Goal: Book appointment/travel/reservation

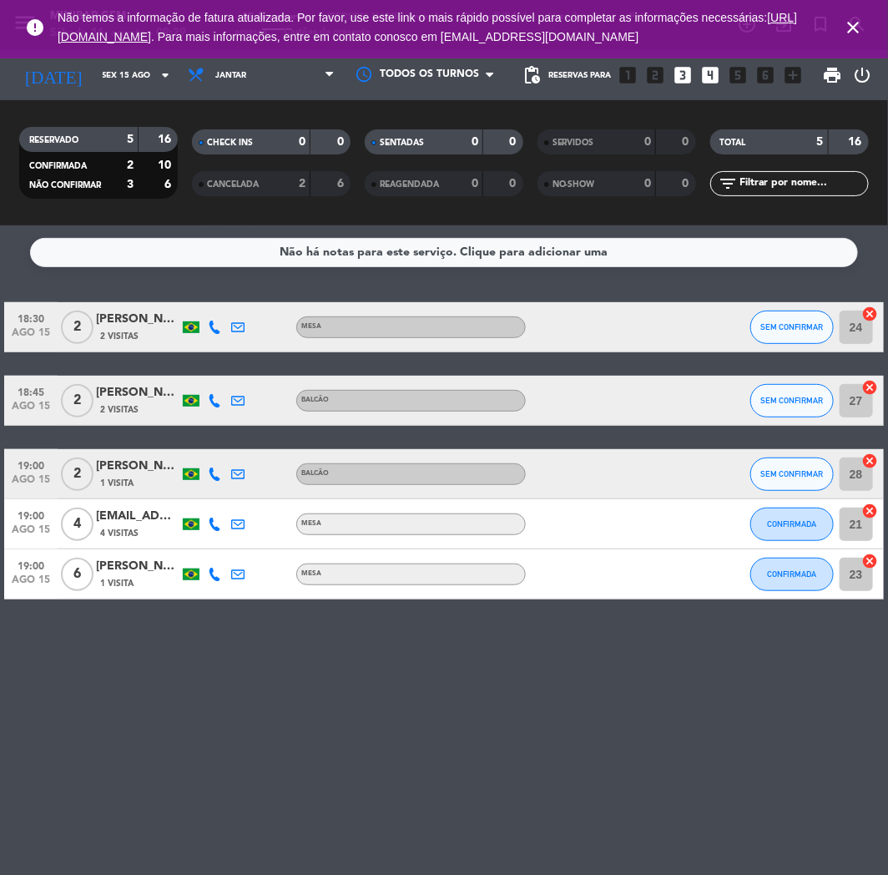
click at [857, 28] on icon "close" at bounding box center [853, 28] width 20 height 20
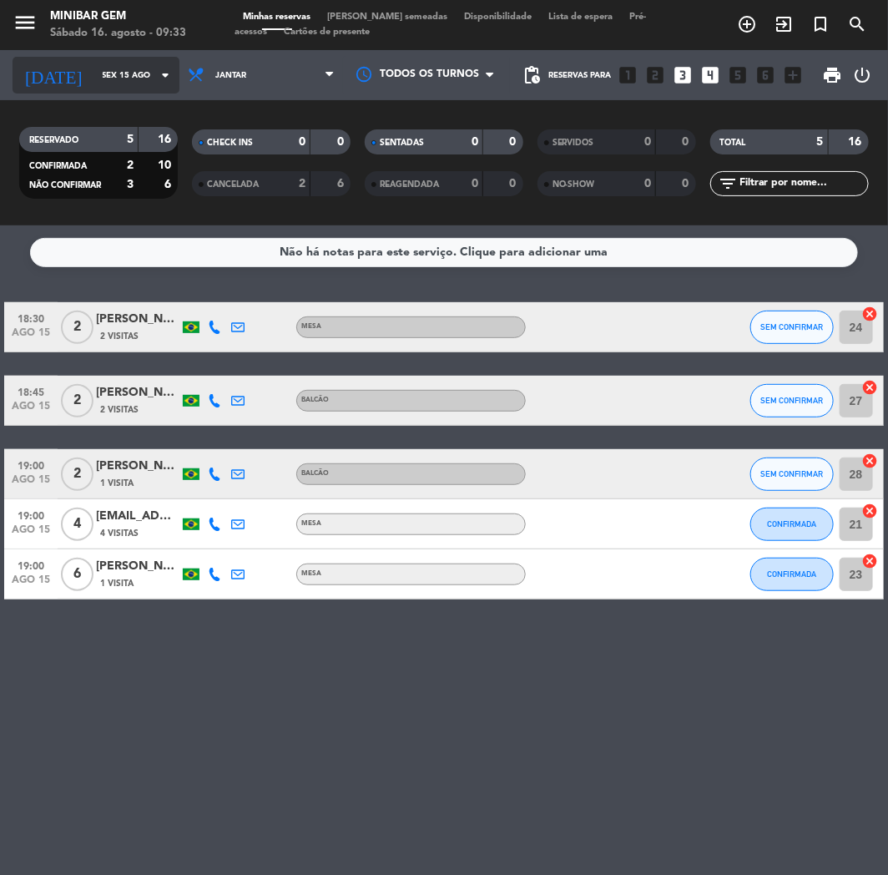
click at [94, 76] on input "Sex 15 ago" at bounding box center [150, 76] width 113 height 26
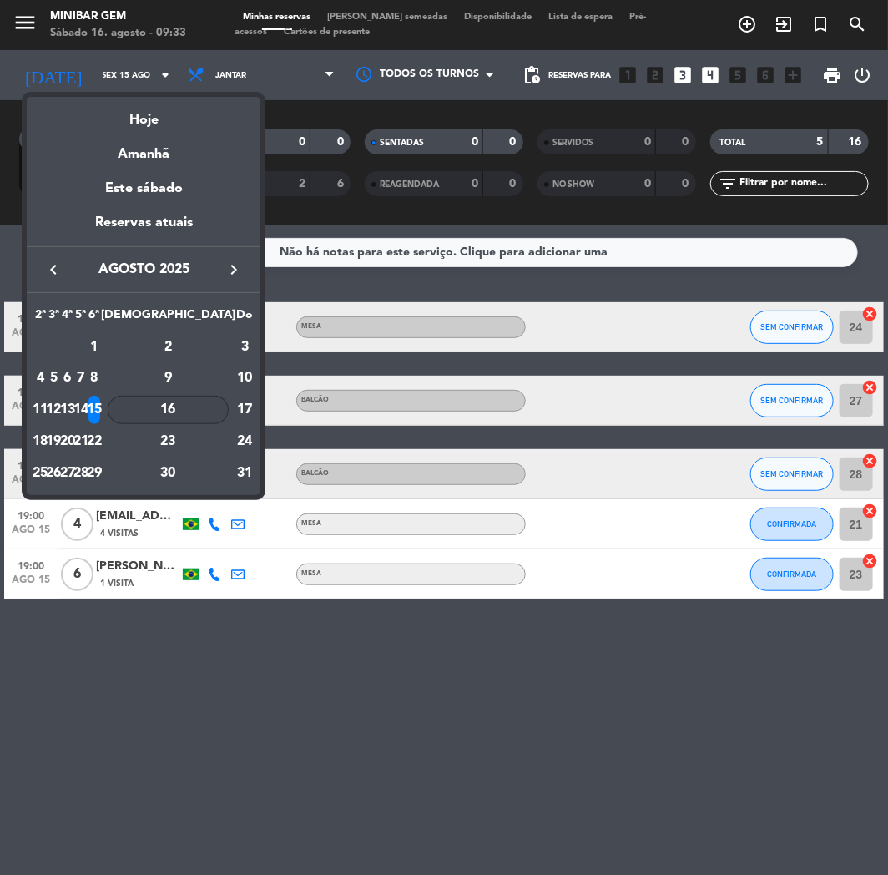
click at [210, 410] on div "16" at bounding box center [168, 410] width 121 height 28
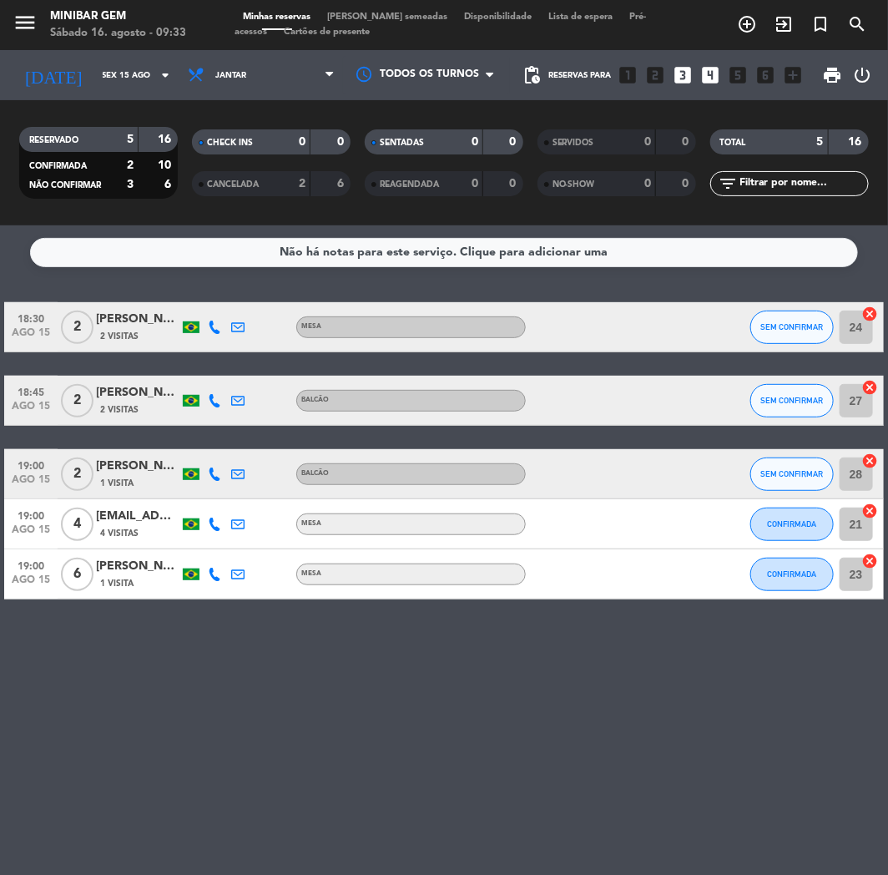
type input "Sáb 16 ago"
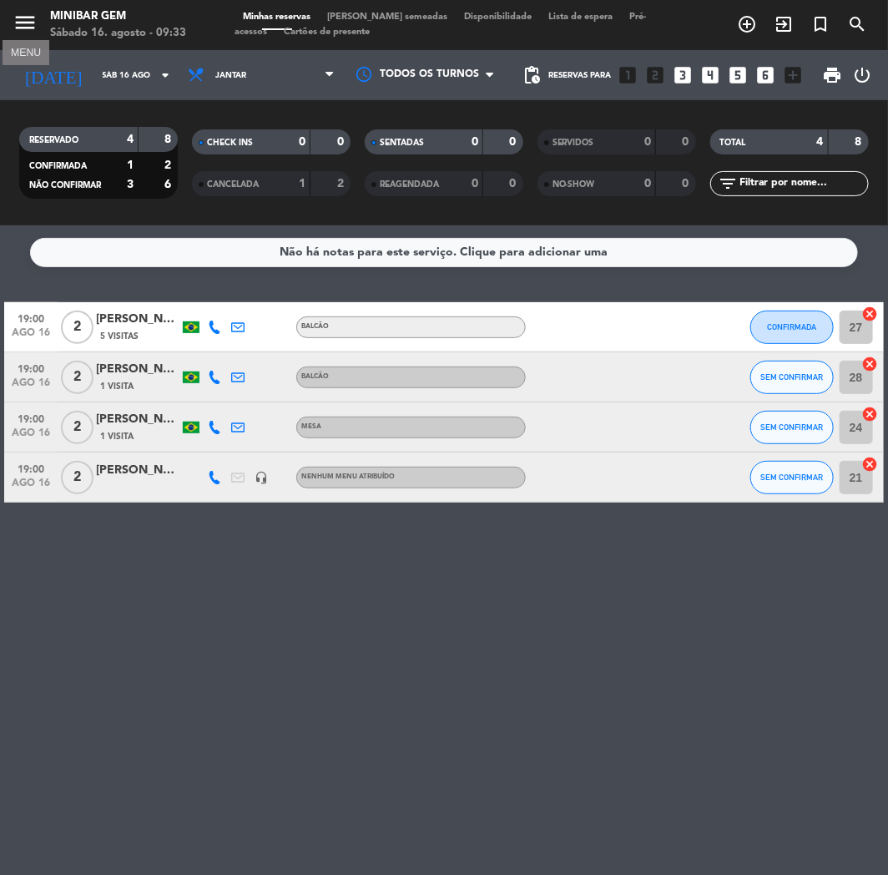
click at [33, 31] on icon "menu" at bounding box center [25, 22] width 25 height 25
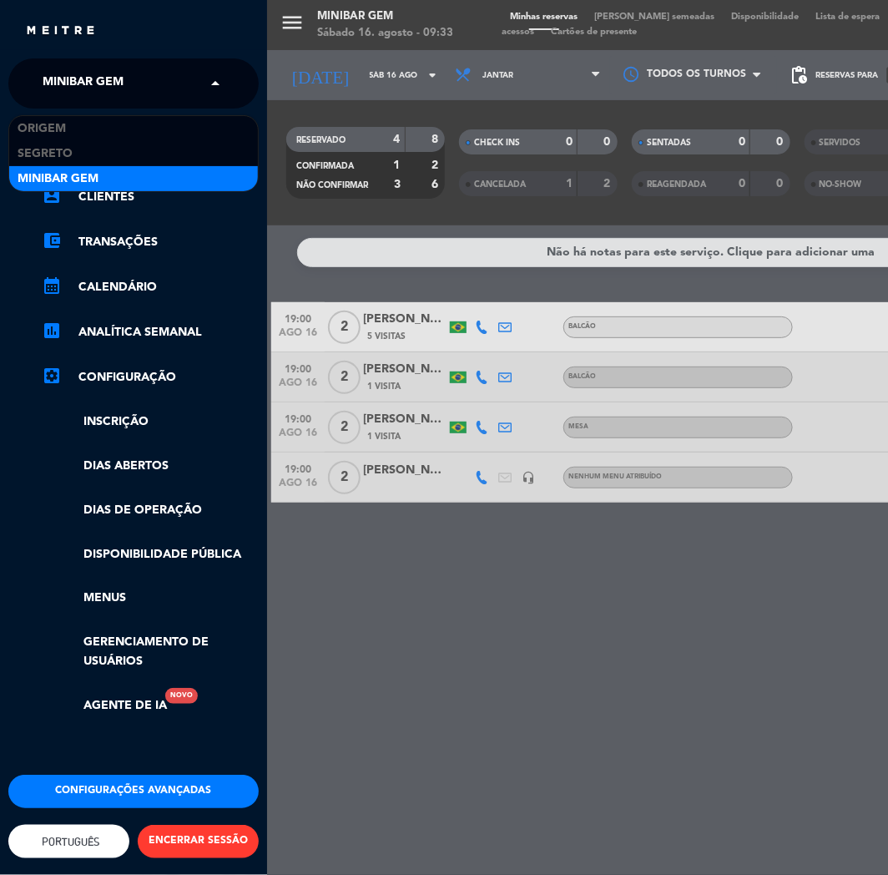
click at [147, 92] on div "× MiniBar Gem" at bounding box center [92, 83] width 113 height 35
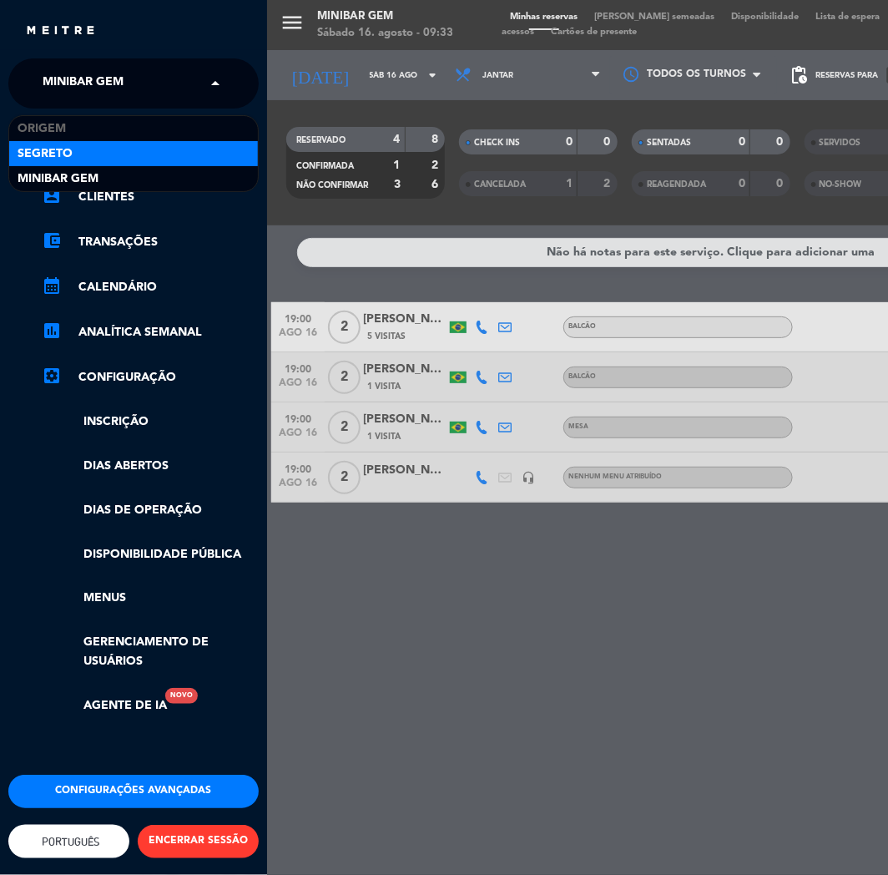
click at [86, 141] on div "Segreto" at bounding box center [133, 153] width 249 height 25
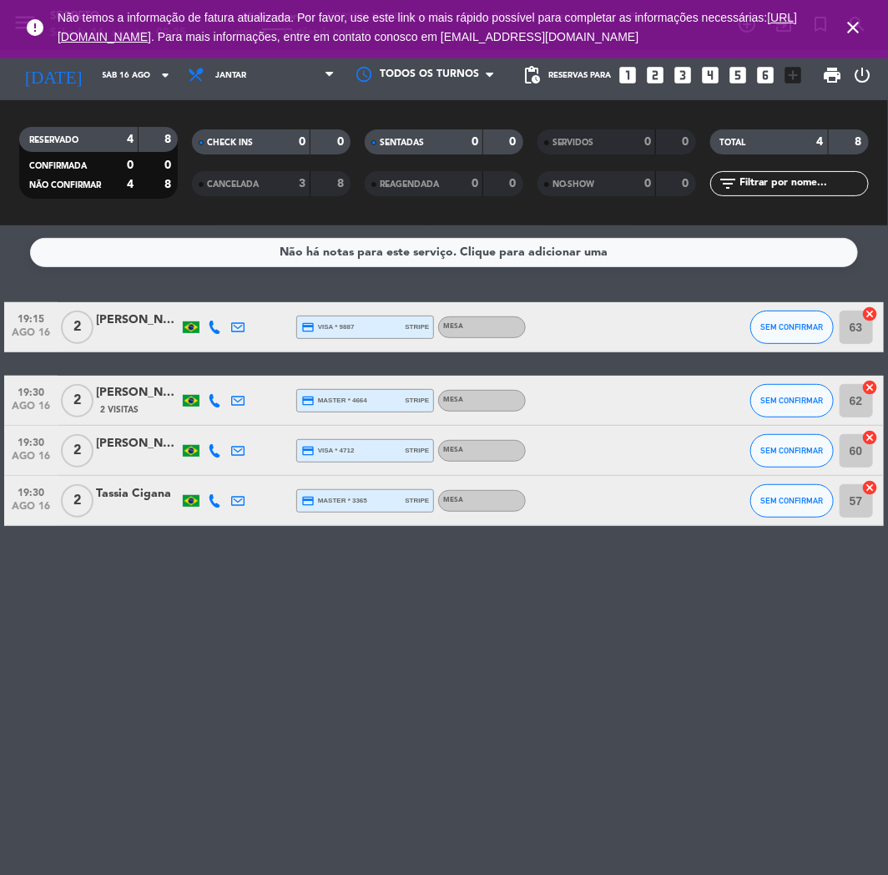
click at [856, 32] on icon "close" at bounding box center [853, 28] width 20 height 20
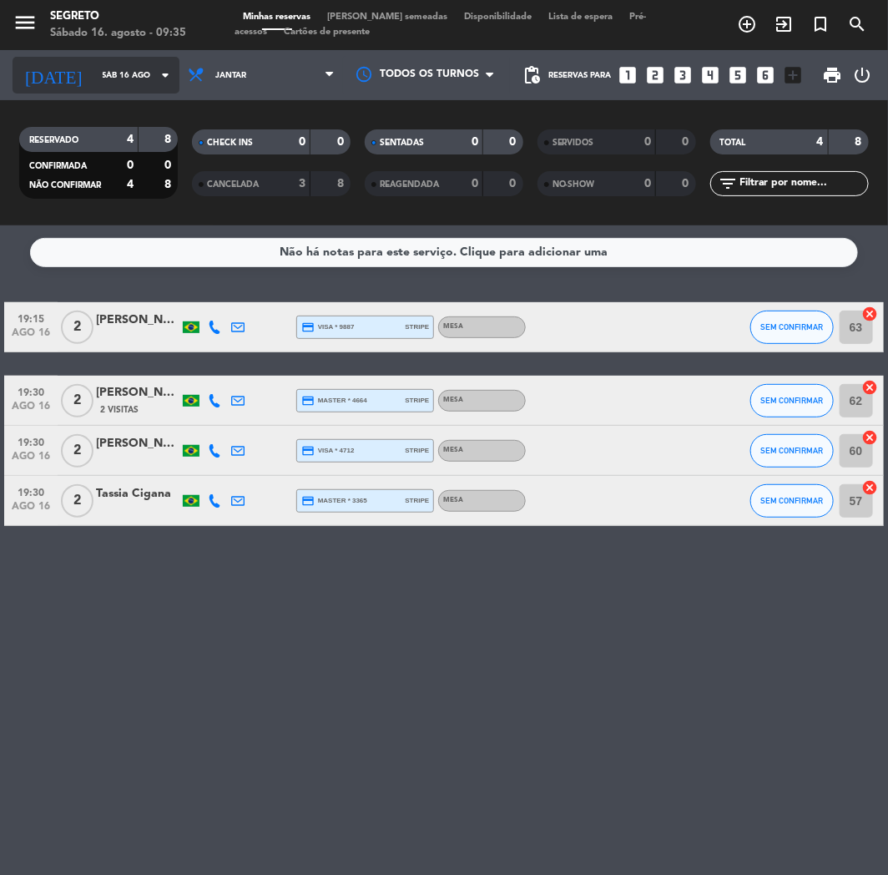
click at [94, 86] on input "Sáb 16 ago" at bounding box center [150, 76] width 113 height 26
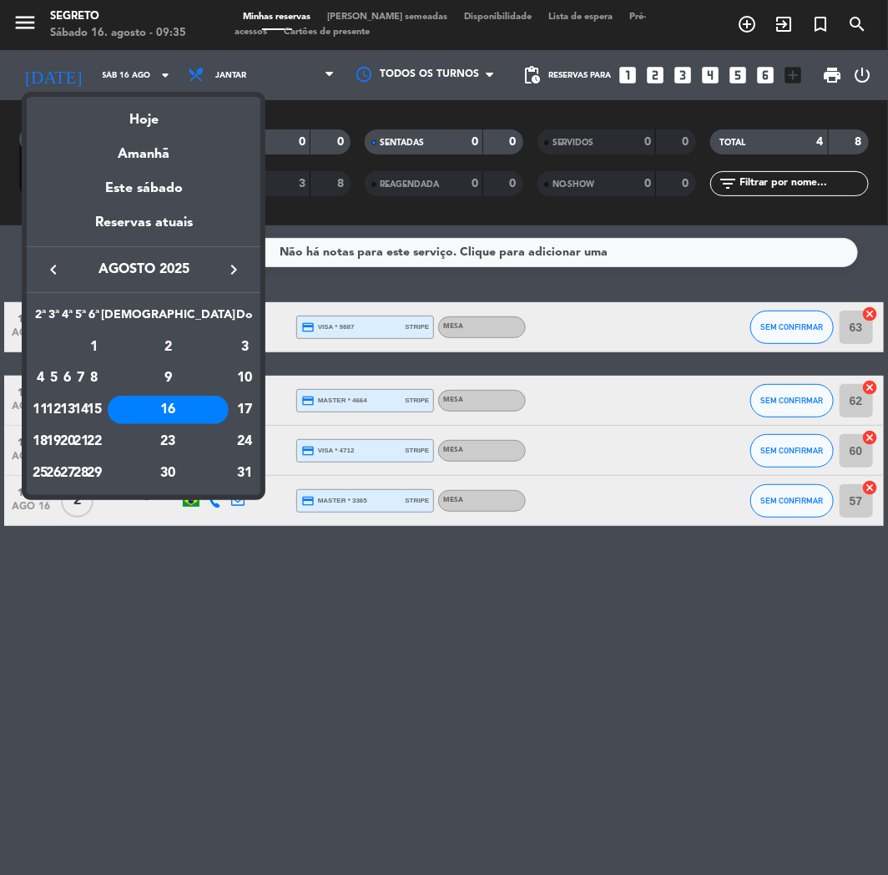
click at [22, 29] on div at bounding box center [444, 437] width 888 height 875
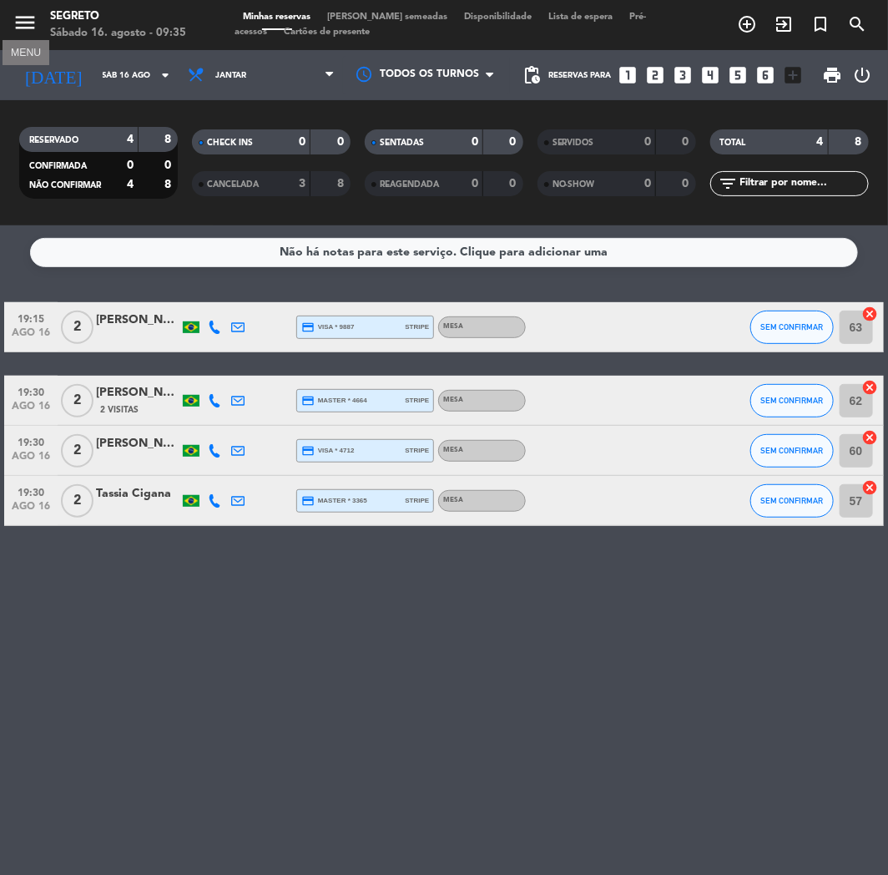
click at [22, 29] on icon "menu" at bounding box center [25, 22] width 25 height 25
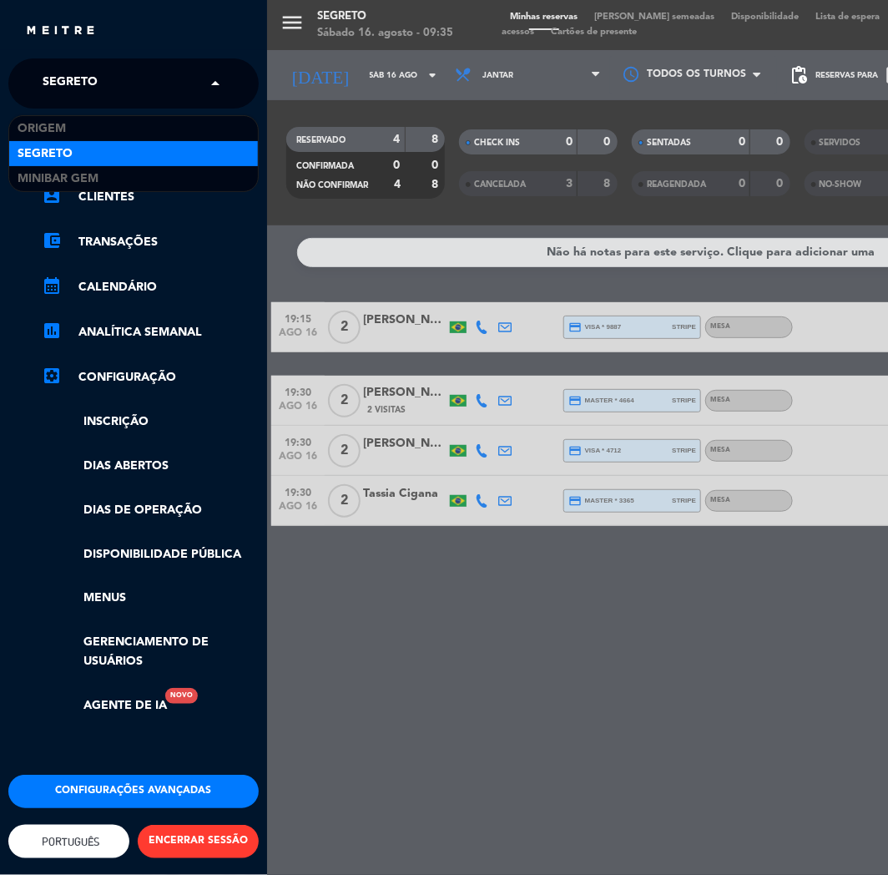
click at [43, 87] on span "Segreto" at bounding box center [70, 83] width 55 height 35
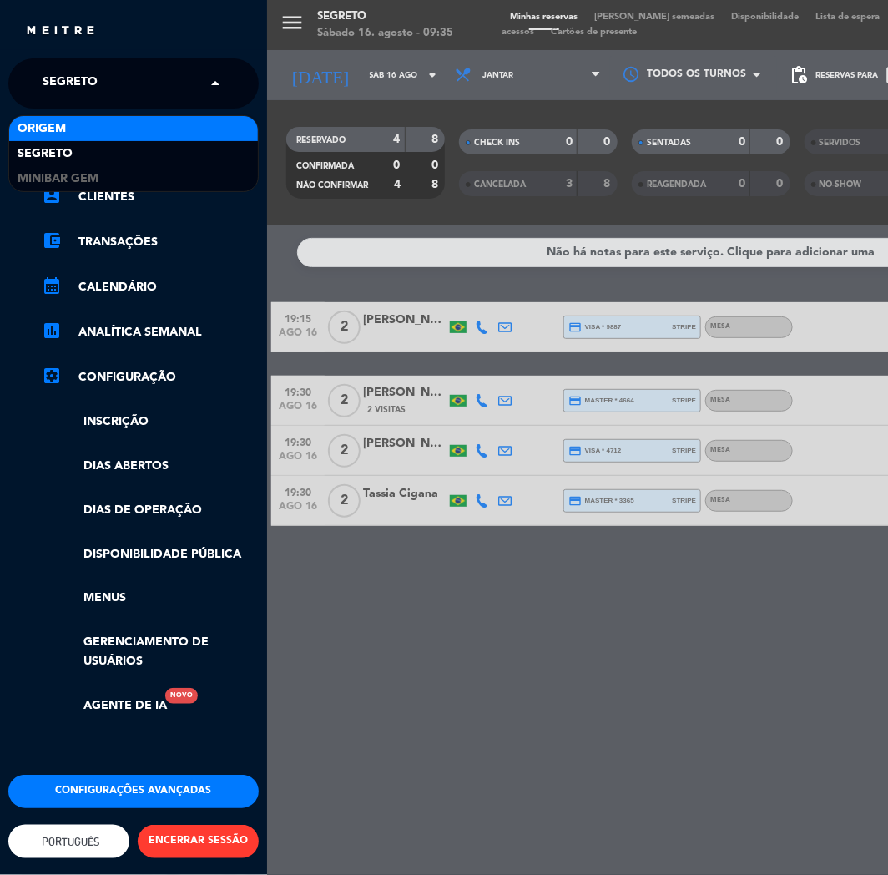
click at [47, 117] on div "Origem" at bounding box center [133, 128] width 249 height 25
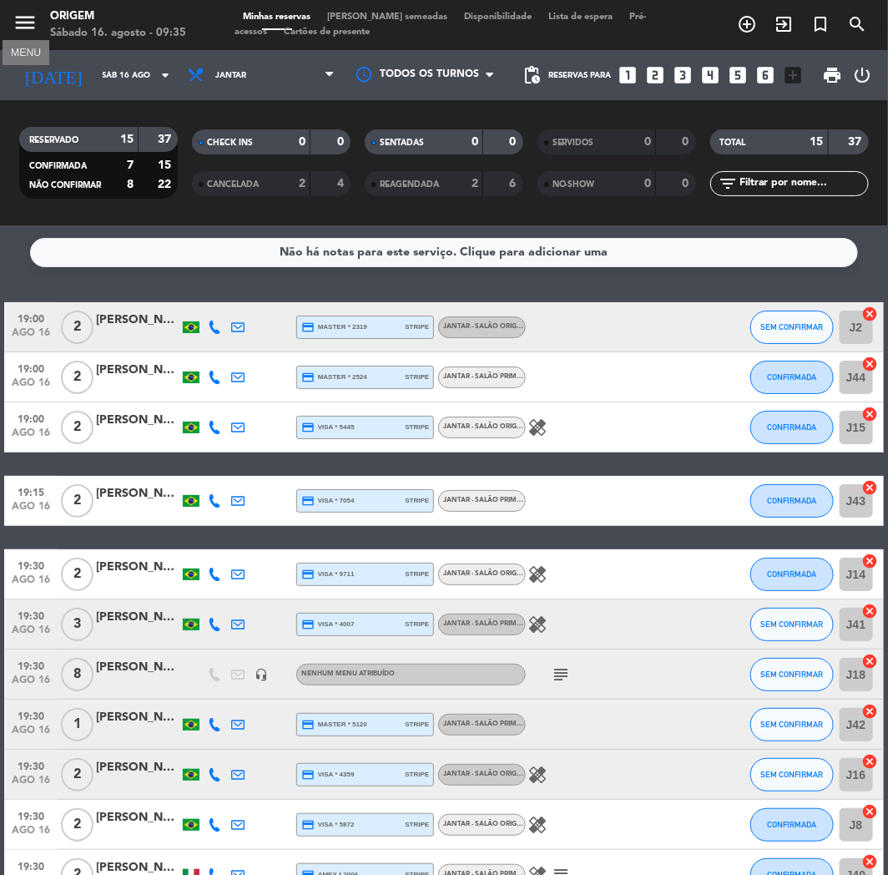
click at [22, 19] on icon "menu" at bounding box center [25, 22] width 25 height 25
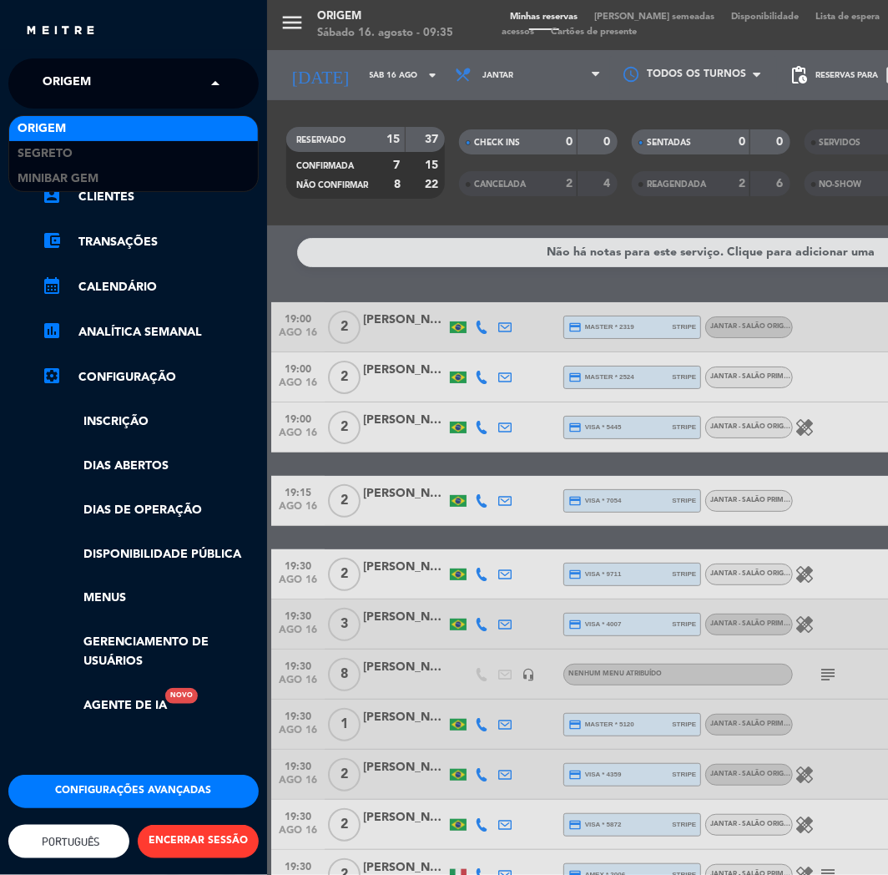
click at [78, 84] on span "Origem" at bounding box center [67, 83] width 48 height 35
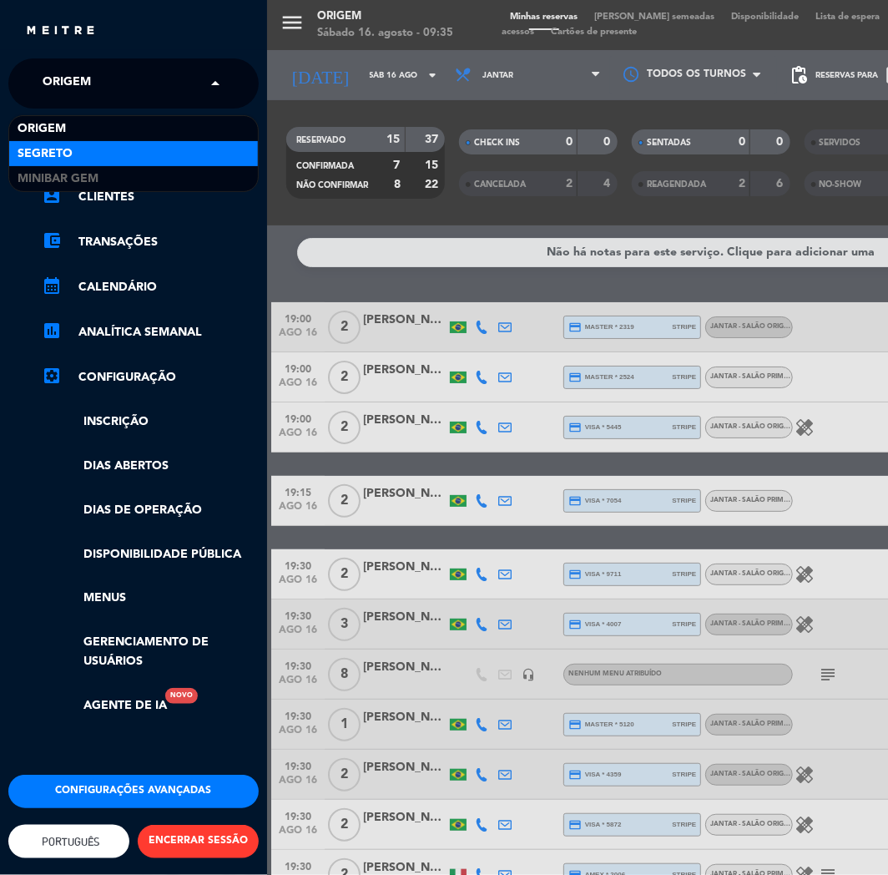
click at [73, 144] on div "Segreto" at bounding box center [133, 153] width 249 height 25
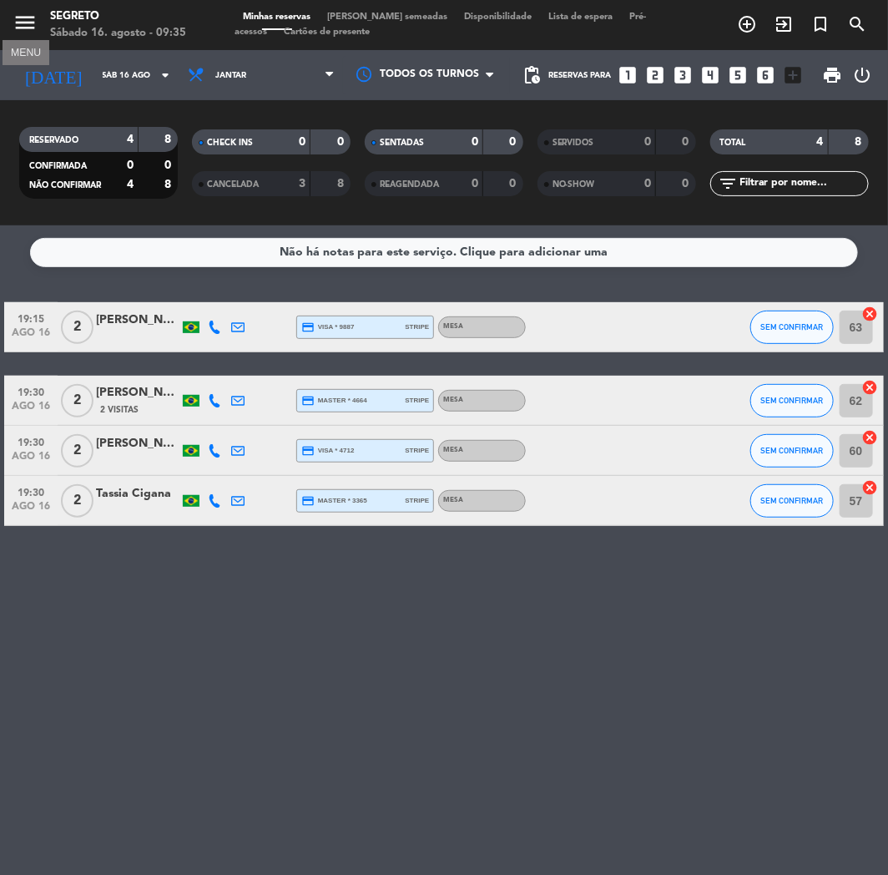
click at [15, 23] on icon "menu" at bounding box center [25, 22] width 25 height 25
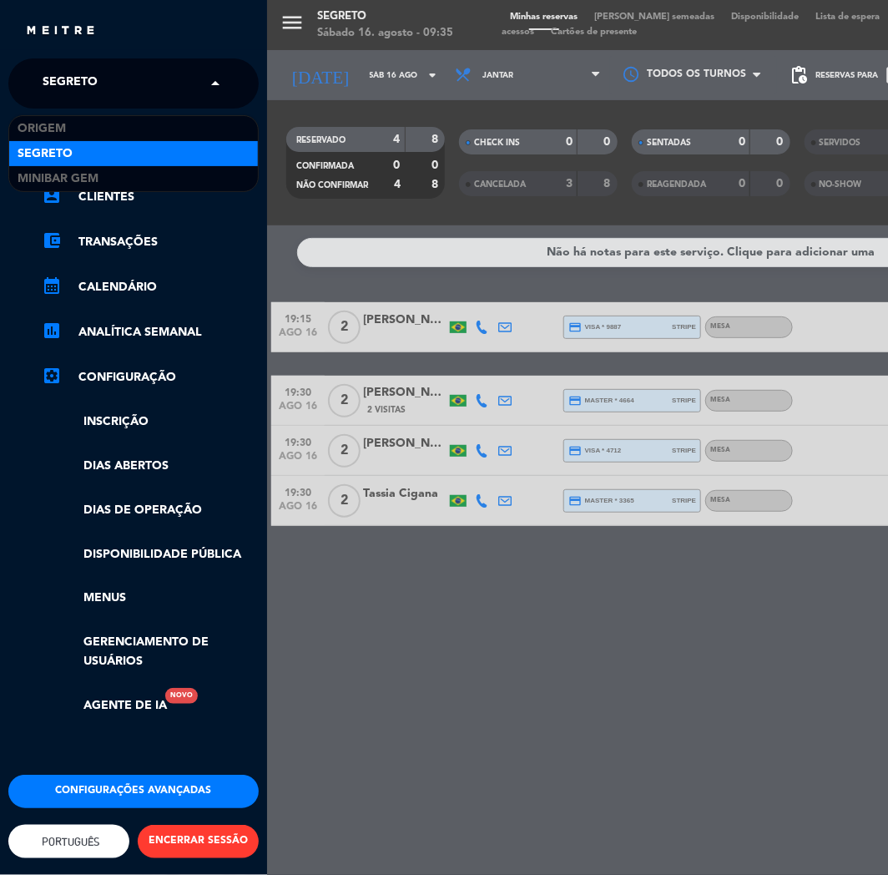
click at [54, 82] on span "Segreto" at bounding box center [70, 83] width 55 height 35
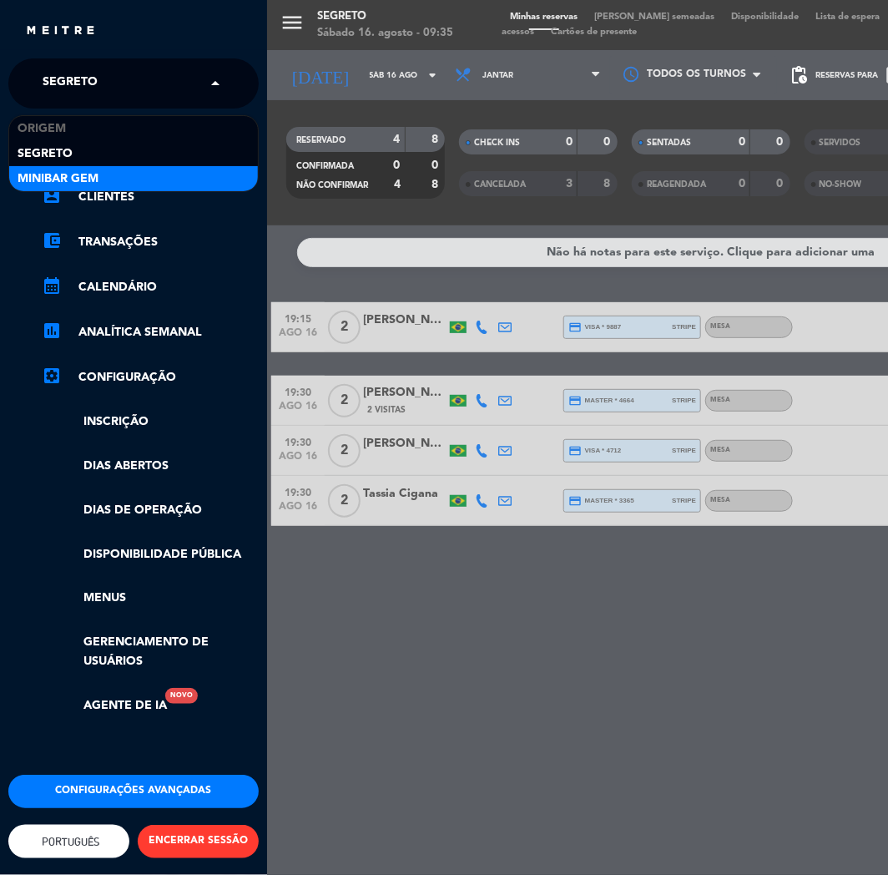
click at [55, 175] on span "MiniBar Gem" at bounding box center [58, 178] width 81 height 19
